Goal: Register for event/course

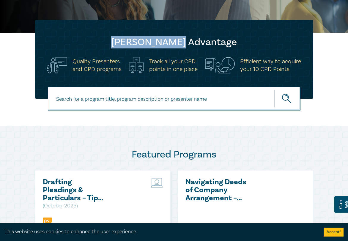
scroll to position [154, 0]
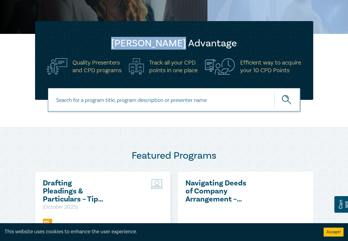
drag, startPoint x: 190, startPoint y: 2, endPoint x: 227, endPoint y: 14, distance: 39.5
click at [226, 13] on div "10 Point CPD Program [DATE]! All CPD Categories Covered! Book Now [PERSON_NAME]…" at bounding box center [174, 242] width 348 height 717
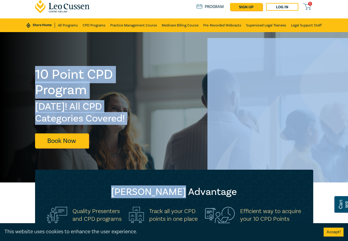
scroll to position [0, 0]
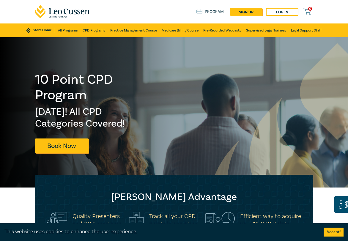
drag, startPoint x: 177, startPoint y: 8, endPoint x: 168, endPoint y: 13, distance: 10.8
click at [168, 13] on div "0 $ NaN Store Home About us Program sign up Log in 0" at bounding box center [174, 11] width 285 height 23
drag, startPoint x: 172, startPoint y: 11, endPoint x: 210, endPoint y: 16, distance: 38.4
click at [210, 16] on div "0 $ NaN Store Home About us Program sign up Log in 0" at bounding box center [174, 11] width 285 height 23
click at [145, 21] on div "0 $ NaN Store Home About us Program sign up Log in 0" at bounding box center [174, 11] width 285 height 23
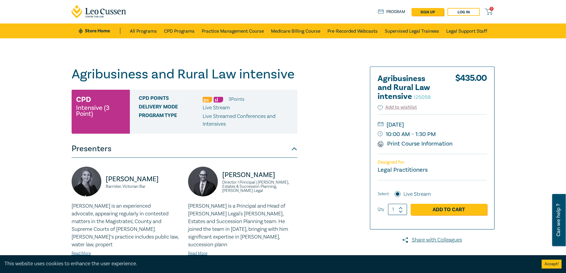
scroll to position [119, 0]
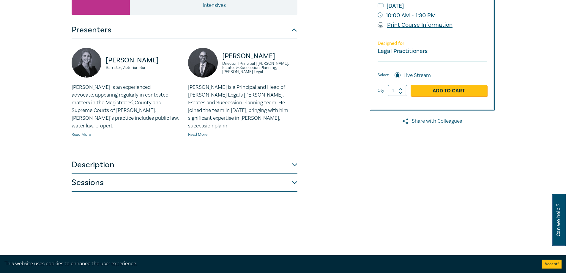
click at [418, 26] on link "Print Course Information" at bounding box center [415, 25] width 75 height 8
click at [294, 156] on button "Description" at bounding box center [185, 165] width 226 height 18
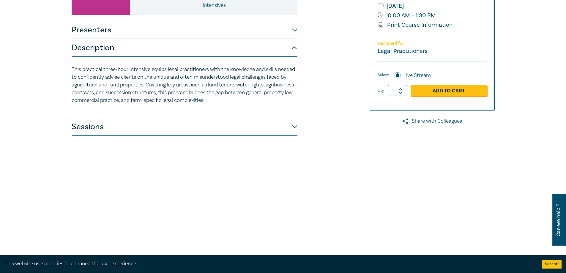
click at [293, 127] on button "Sessions" at bounding box center [185, 127] width 226 height 18
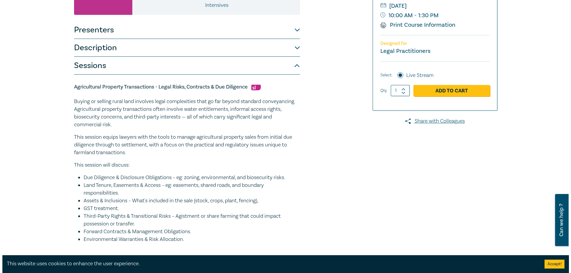
scroll to position [59, 0]
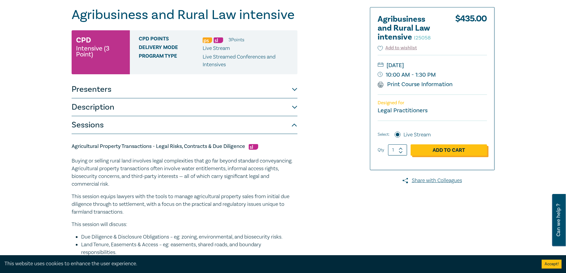
click at [442, 149] on link "Add to Cart" at bounding box center [449, 149] width 76 height 11
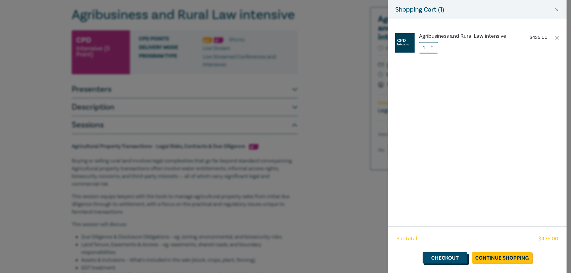
click at [440, 256] on link "Checkout" at bounding box center [444, 257] width 45 height 11
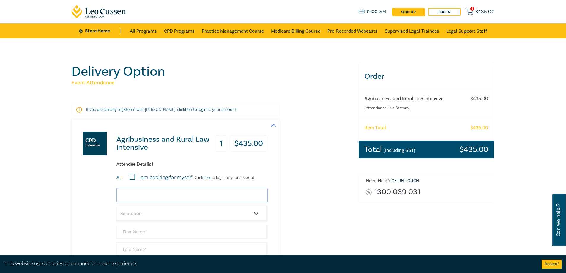
click at [175, 193] on input "email" at bounding box center [191, 195] width 151 height 14
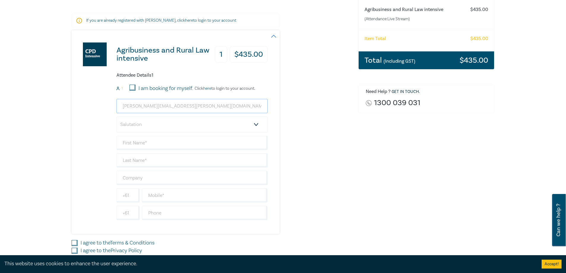
type input "[PERSON_NAME][EMAIL_ADDRESS][PERSON_NAME][DOMAIN_NAME]"
click at [146, 126] on select "Salutation Mr. Mrs. Ms. Miss Dr. Prof. Other" at bounding box center [191, 124] width 151 height 16
select select "Mr."
click at [116, 116] on select "Salutation Mr. Mrs. Ms. Miss Dr. Prof. Other" at bounding box center [191, 124] width 151 height 16
click at [141, 158] on input "text" at bounding box center [191, 160] width 151 height 14
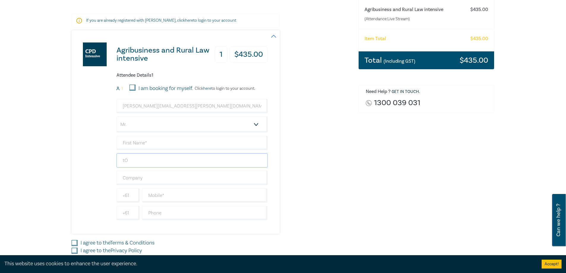
type input "t"
type input "[PERSON_NAME]"
click at [149, 143] on input "text" at bounding box center [191, 143] width 151 height 14
click at [152, 143] on input "text" at bounding box center [191, 143] width 151 height 14
type input "[PERSON_NAME]"
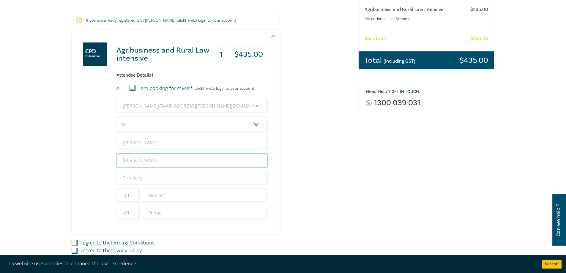
click at [141, 163] on input "[PERSON_NAME]" at bounding box center [191, 160] width 151 height 14
type input "T"
type input "Pointon"
type input "0411866122"
type input "[GEOGRAPHIC_DATA]"
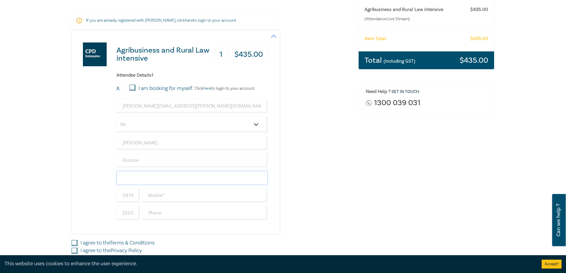
click at [148, 179] on input "text" at bounding box center [191, 178] width 151 height 14
type input "Pointon Partners"
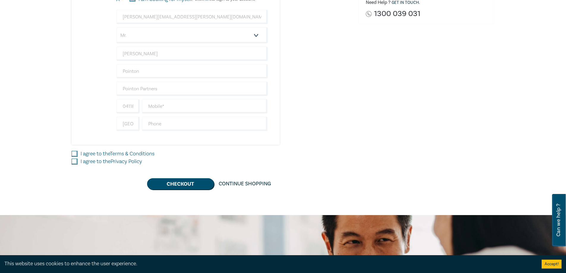
click at [73, 152] on input "I agree to the Terms & Conditions" at bounding box center [75, 154] width 6 height 6
checkbox input "true"
click at [73, 160] on input "I agree to the Privacy Policy" at bounding box center [75, 162] width 6 height 6
checkbox input "true"
click at [176, 184] on button "Checkout" at bounding box center [180, 183] width 67 height 11
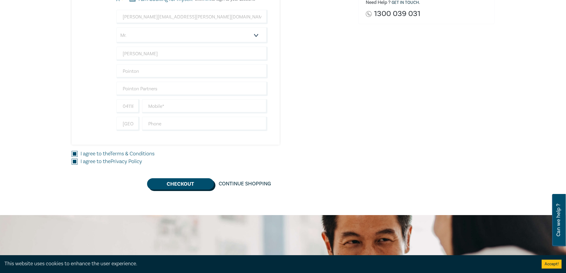
scroll to position [0, 0]
